Goal: Find specific page/section: Find specific page/section

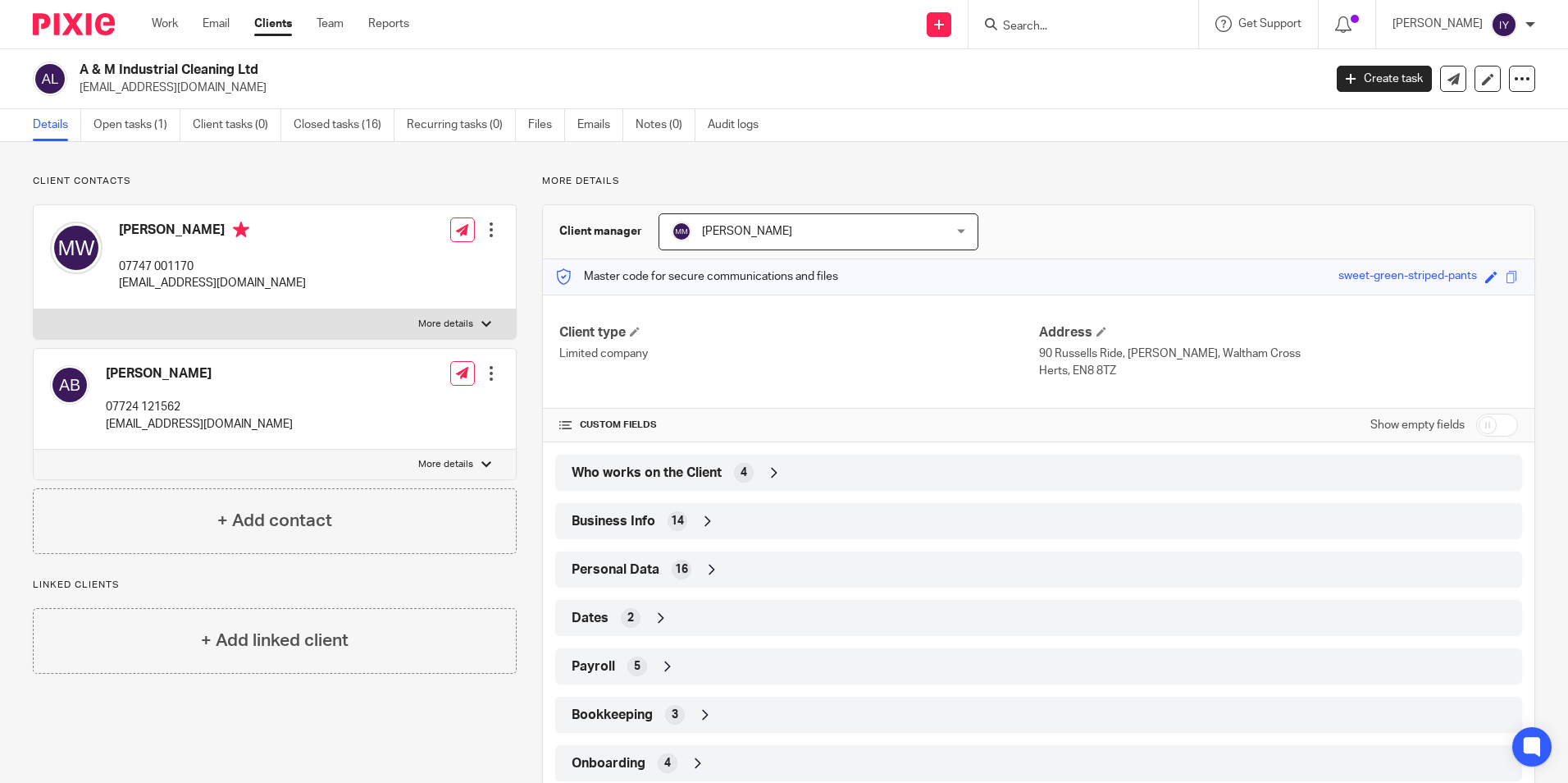
click at [1118, 20] on input "Search" at bounding box center [1075, 27] width 148 height 14
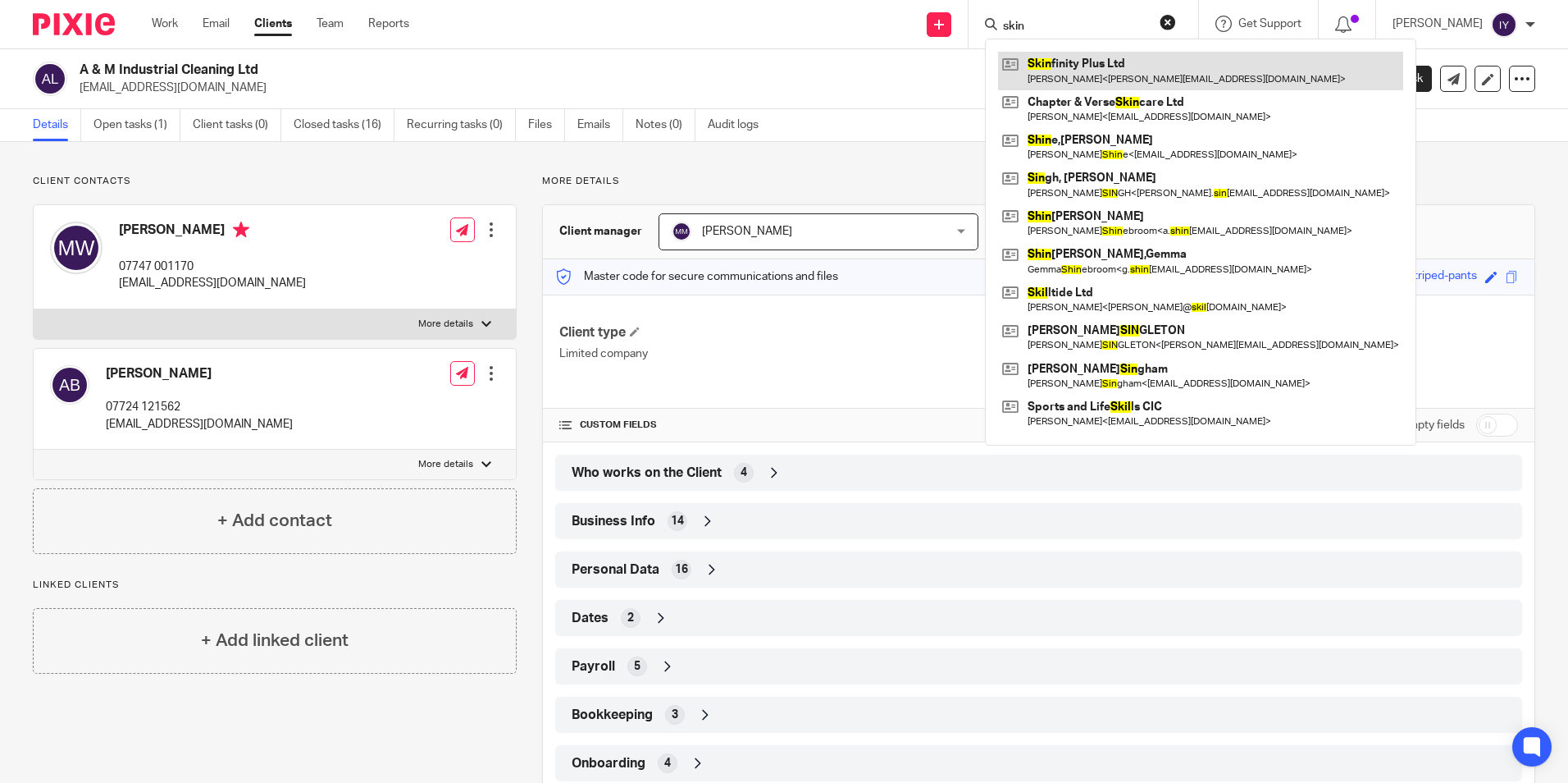
type input "skin"
click at [1093, 62] on link at bounding box center [1201, 70] width 405 height 37
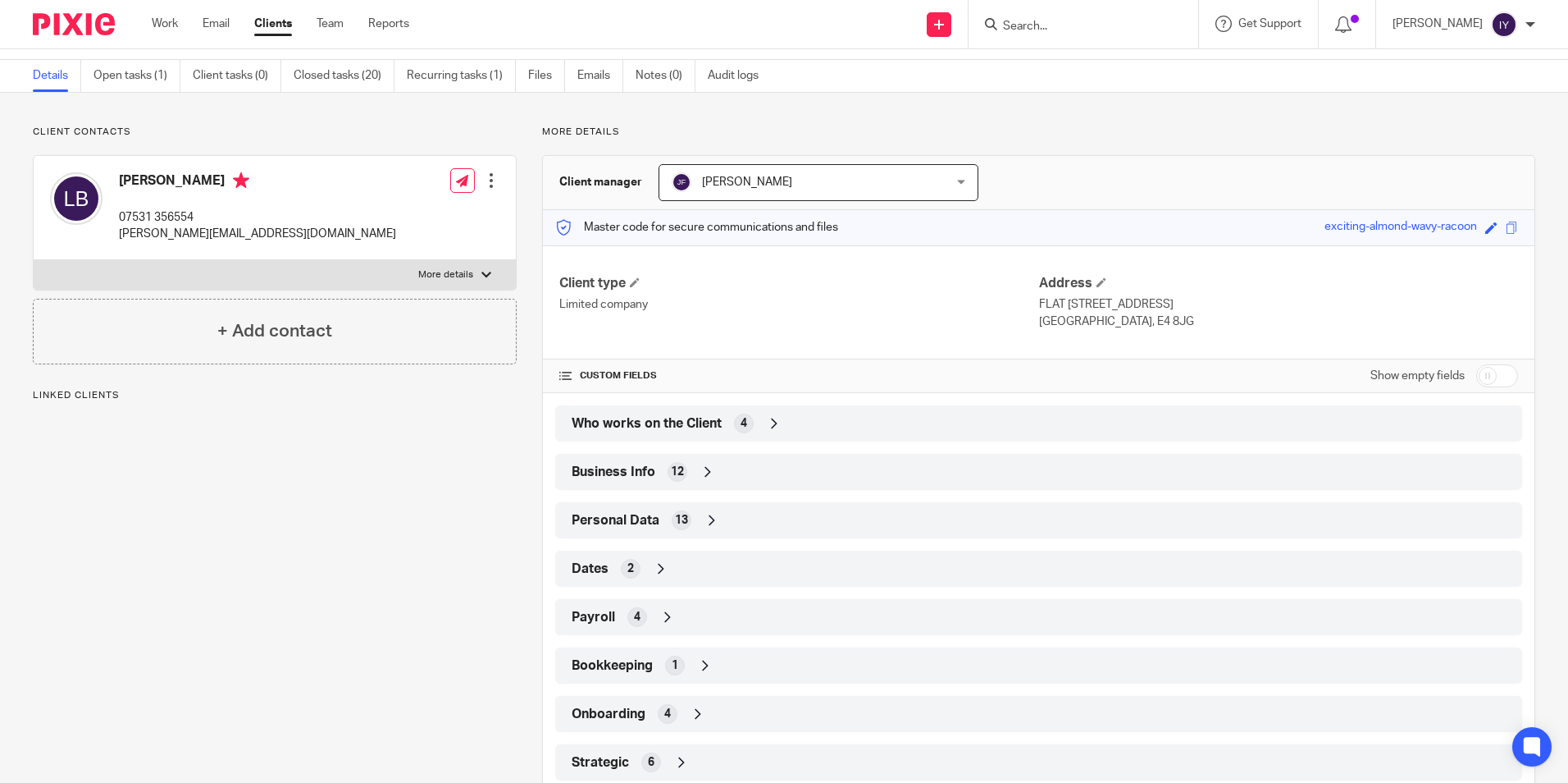
scroll to position [93, 0]
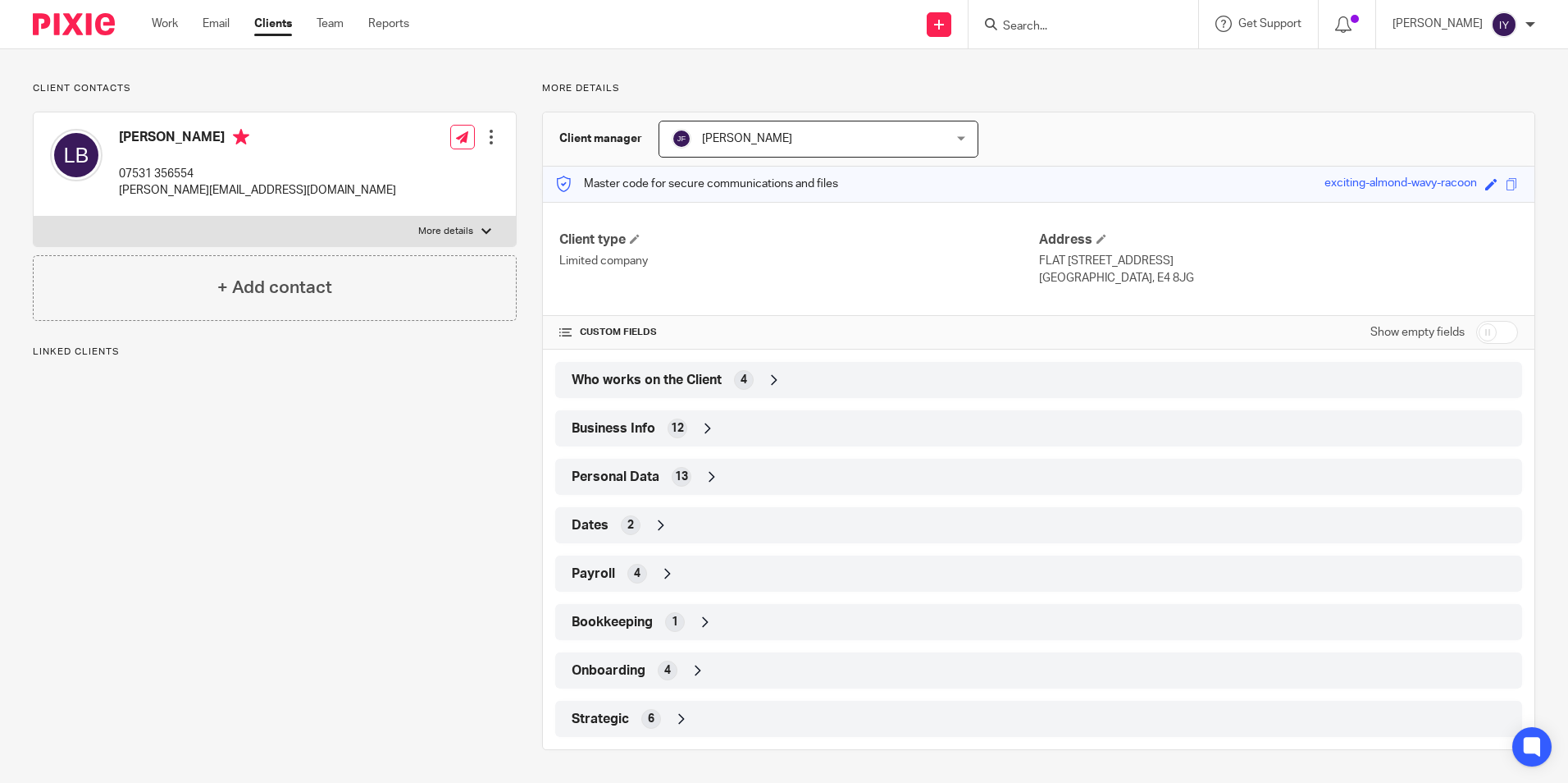
click at [721, 713] on div "Strategic 6" at bounding box center [1039, 719] width 943 height 28
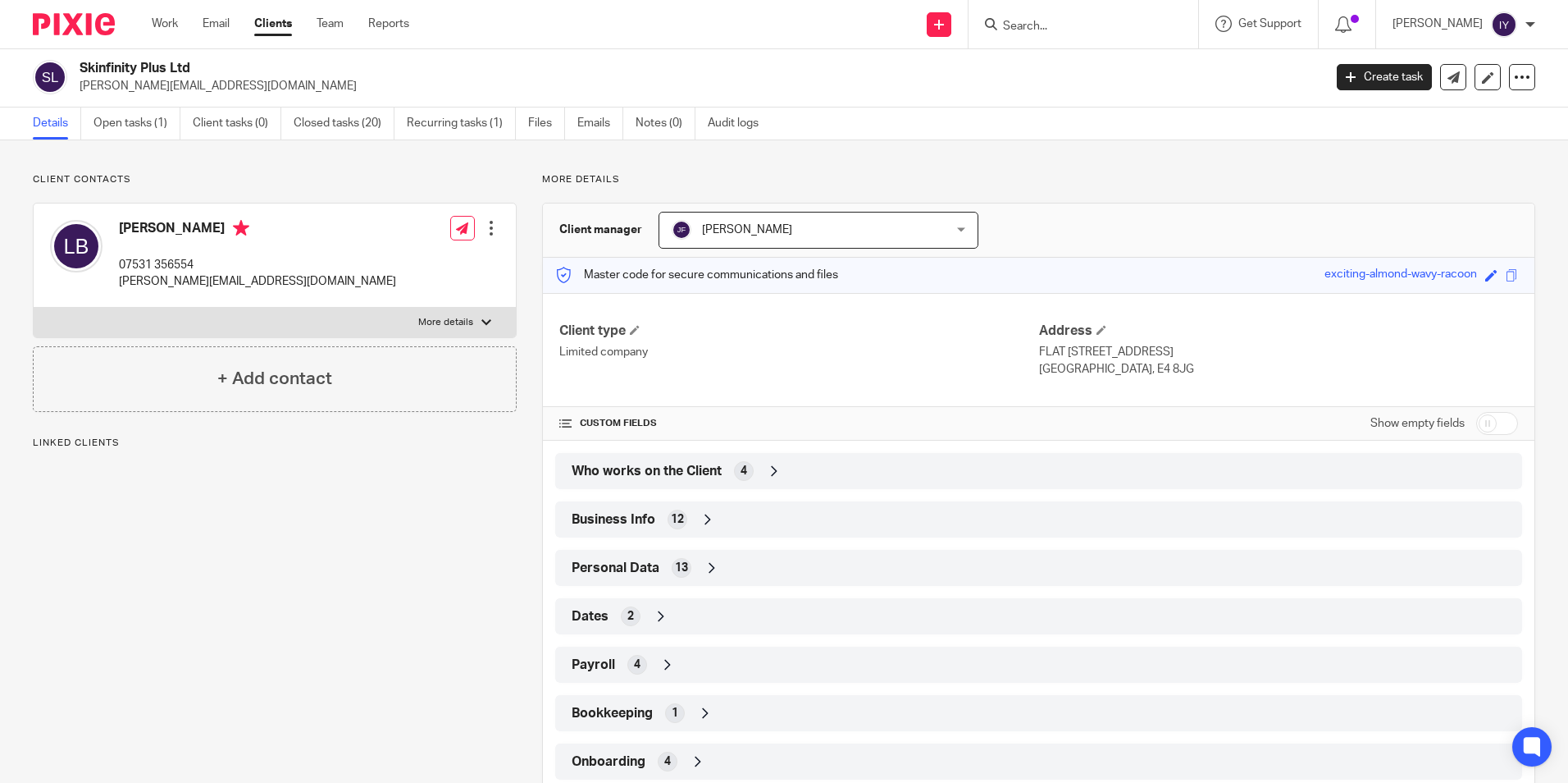
scroll to position [0, 0]
click at [661, 620] on icon at bounding box center [661, 618] width 16 height 16
